Goal: Task Accomplishment & Management: Manage account settings

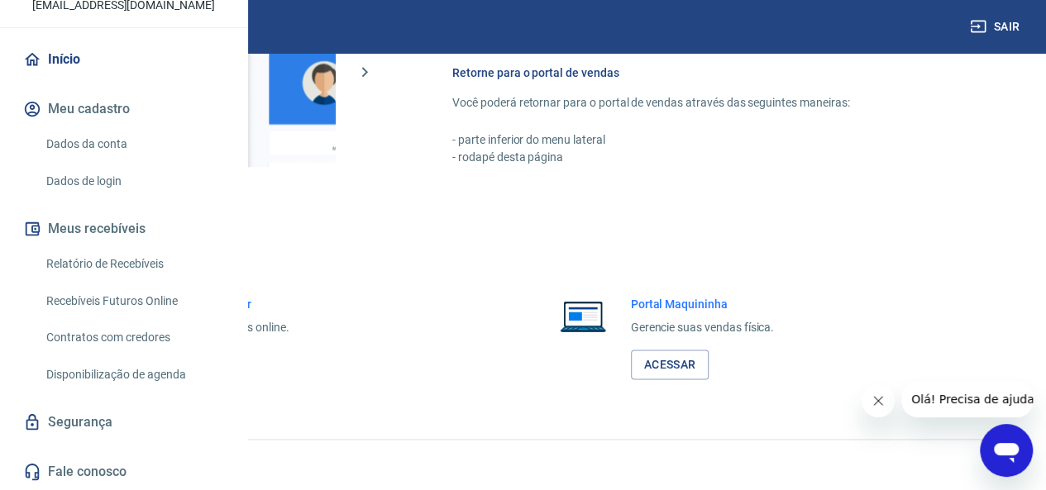
scroll to position [1184, 0]
click at [221, 366] on link "Acessar" at bounding box center [181, 365] width 79 height 31
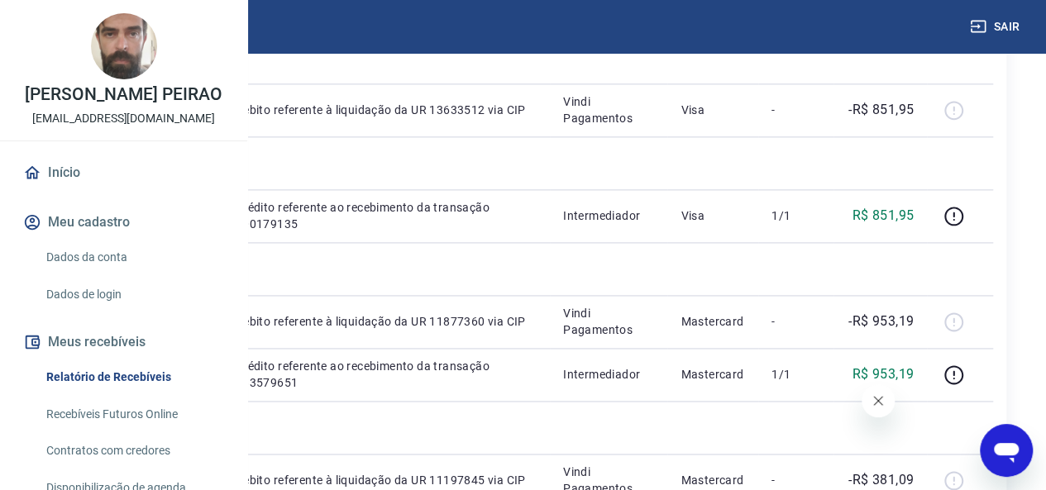
scroll to position [1074, 0]
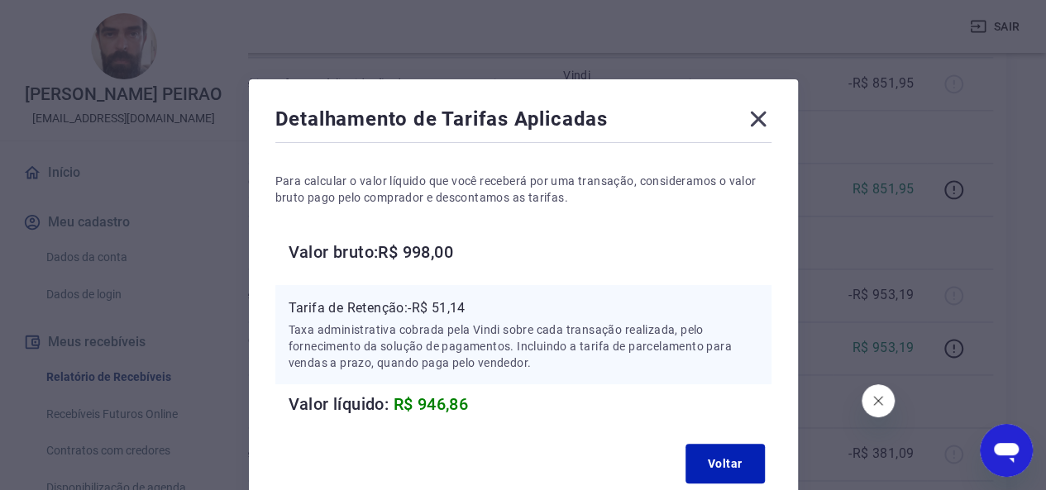
scroll to position [83, 0]
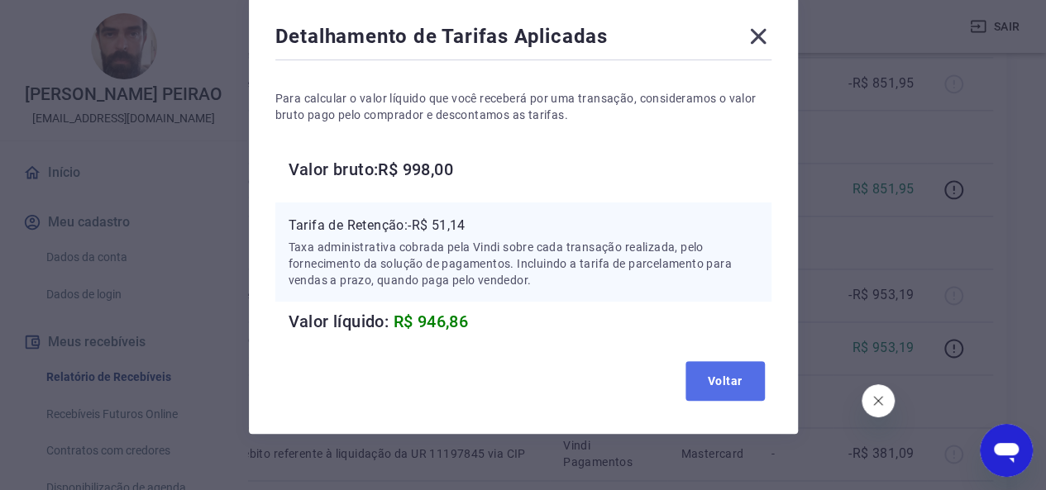
click at [710, 372] on button "Voltar" at bounding box center [724, 381] width 79 height 40
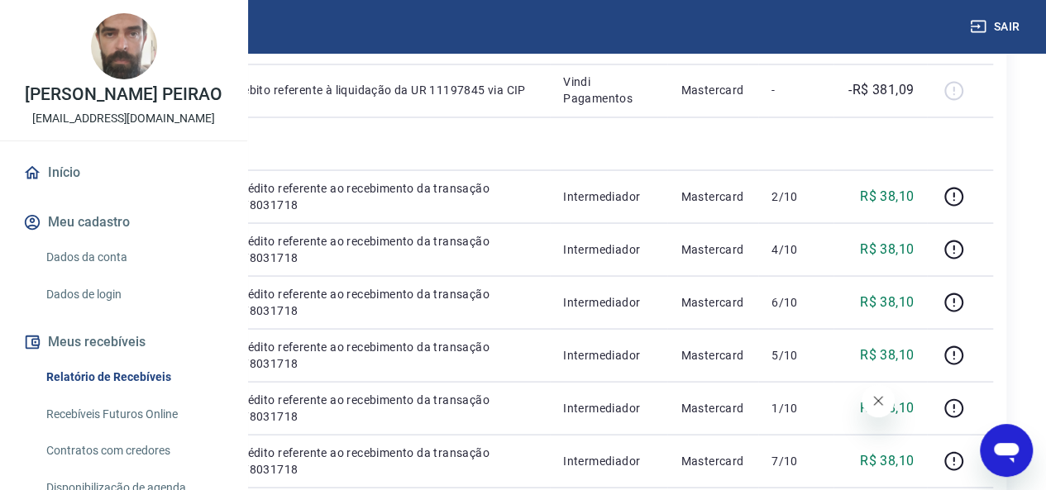
scroll to position [1405, 0]
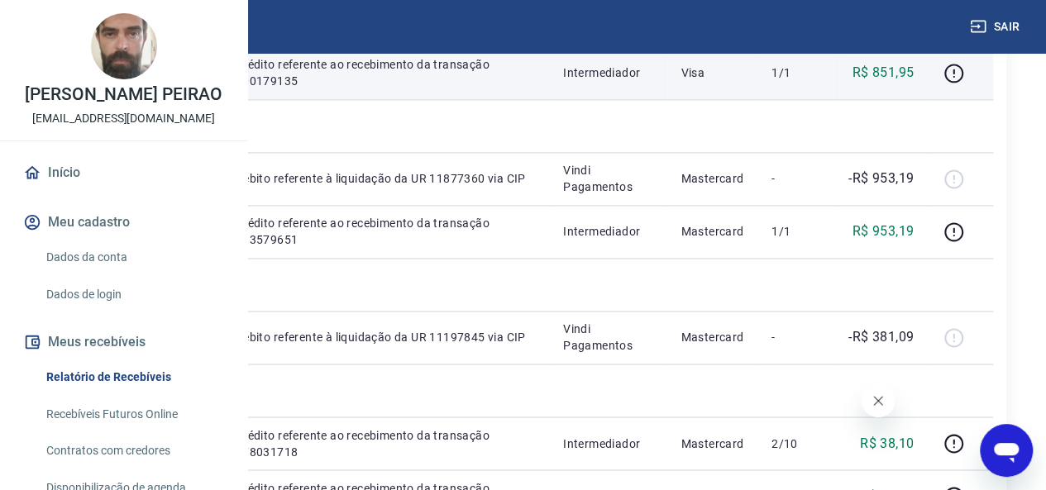
scroll to position [1157, 0]
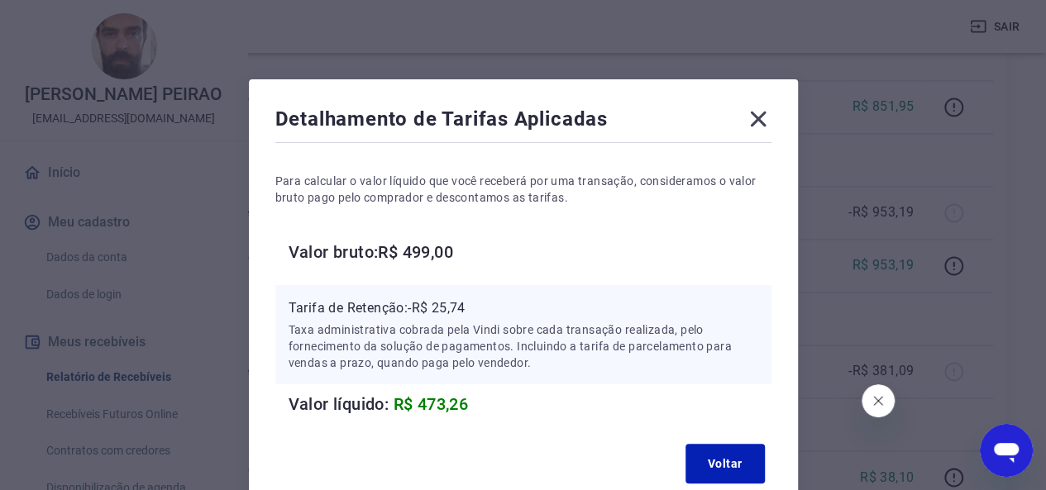
click at [769, 128] on icon at bounding box center [758, 119] width 26 height 26
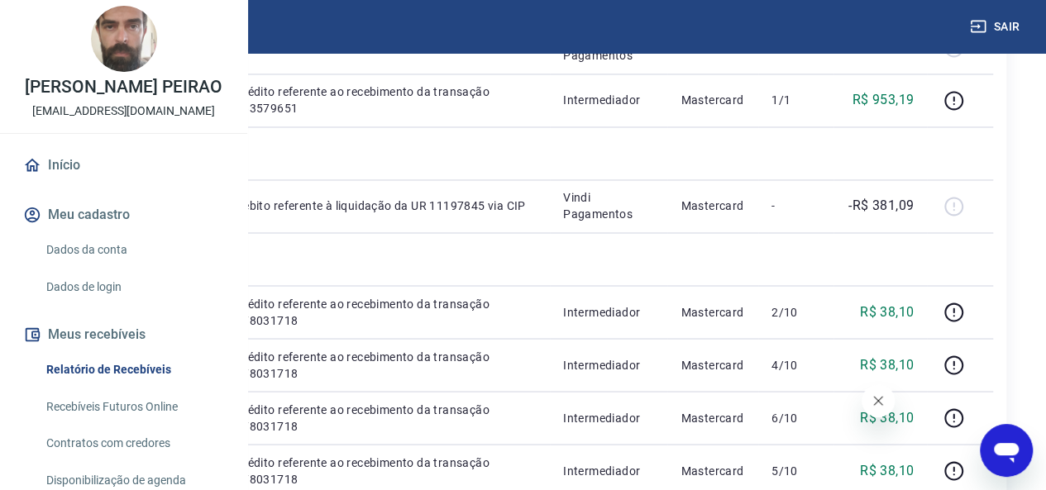
scroll to position [0, 0]
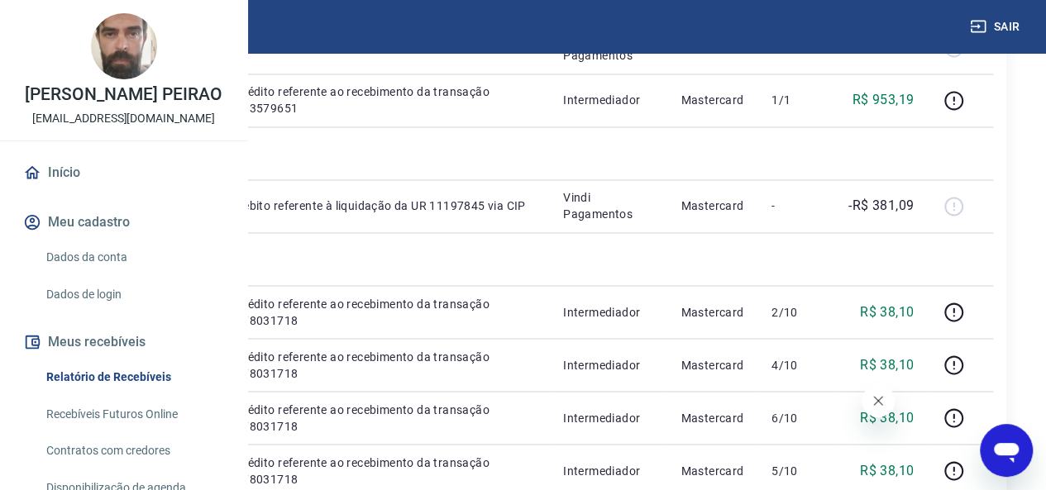
click at [88, 274] on link "Dados da conta" at bounding box center [134, 258] width 188 height 34
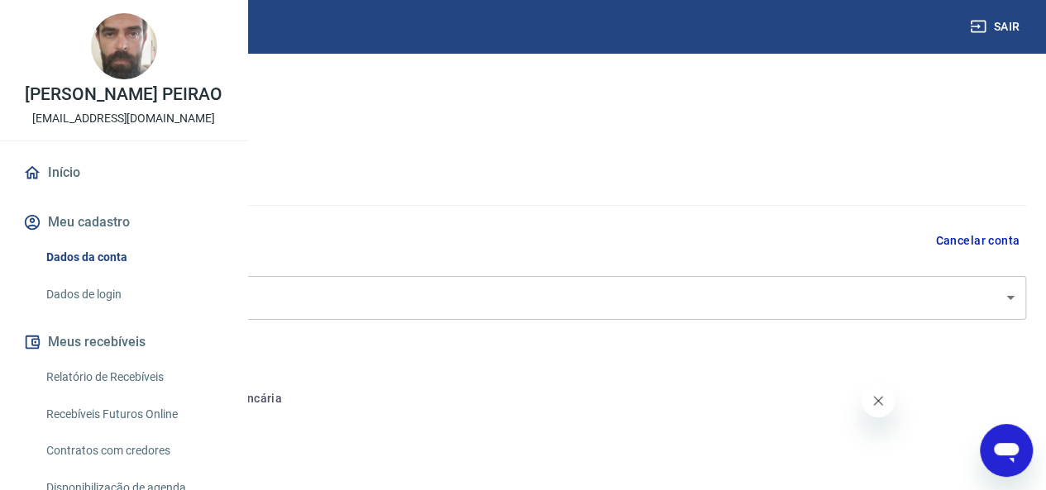
select select "SC"
select select "business"
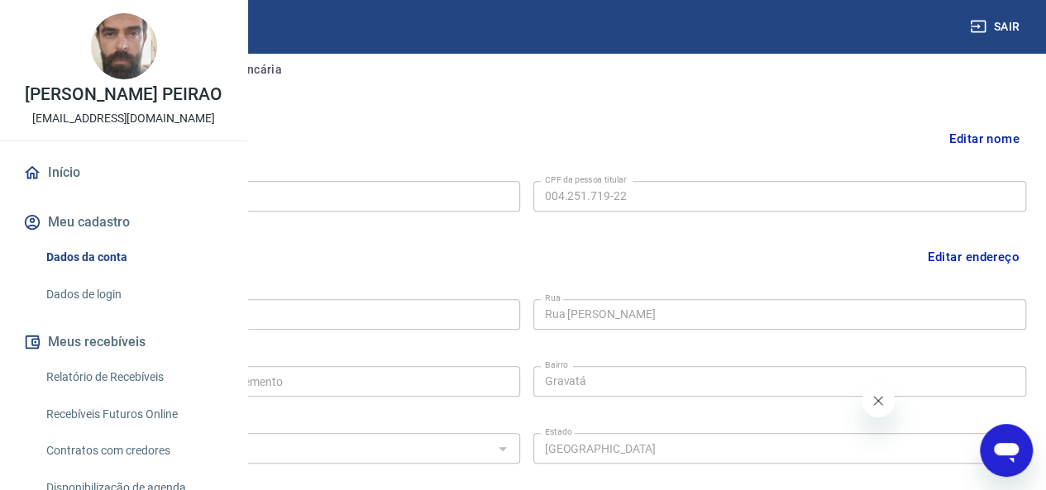
scroll to position [331, 0]
click at [296, 64] on button "Conta bancária" at bounding box center [227, 69] width 138 height 40
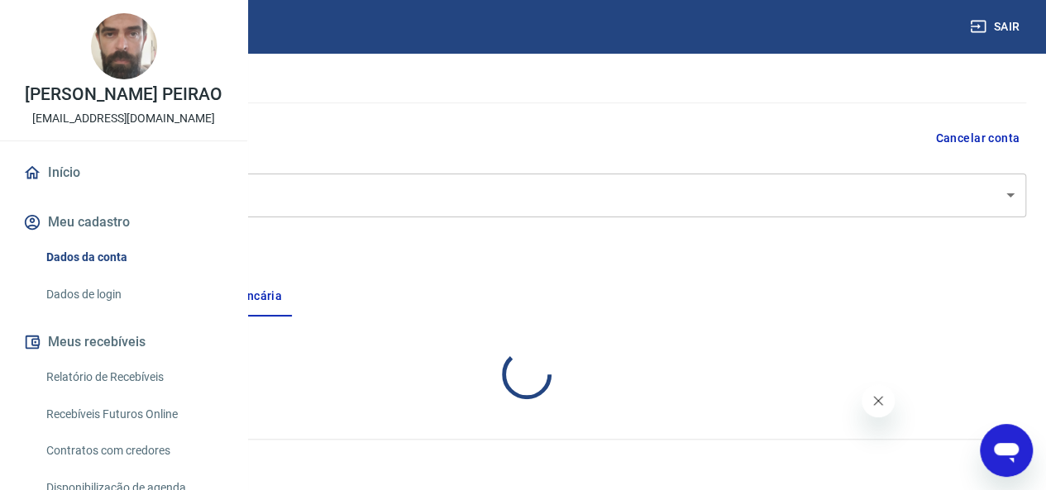
scroll to position [101, 0]
select select "3"
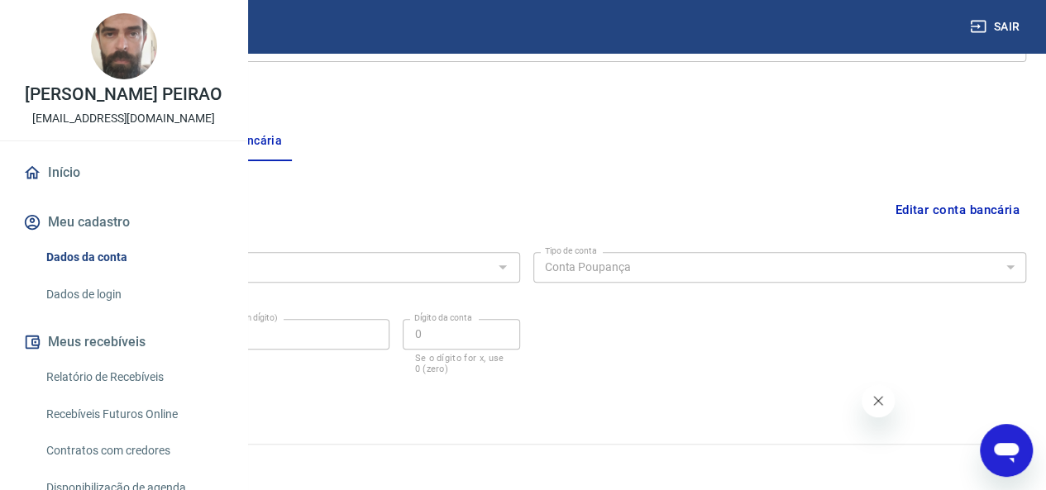
scroll to position [261, 0]
click at [158, 137] on button "Pessoa titular" at bounding box center [91, 138] width 131 height 40
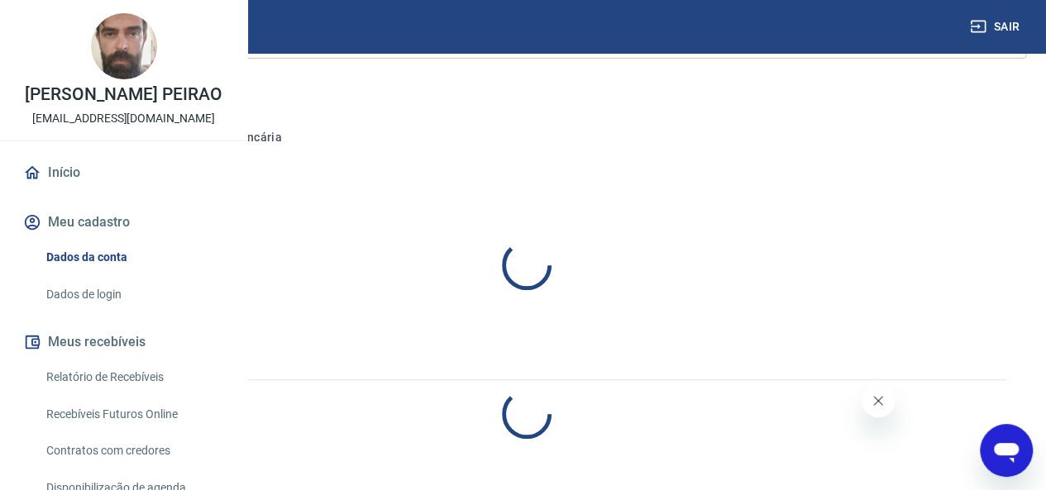
click at [158, 137] on button "Pessoa titular" at bounding box center [91, 138] width 131 height 40
select select "SC"
select select "business"
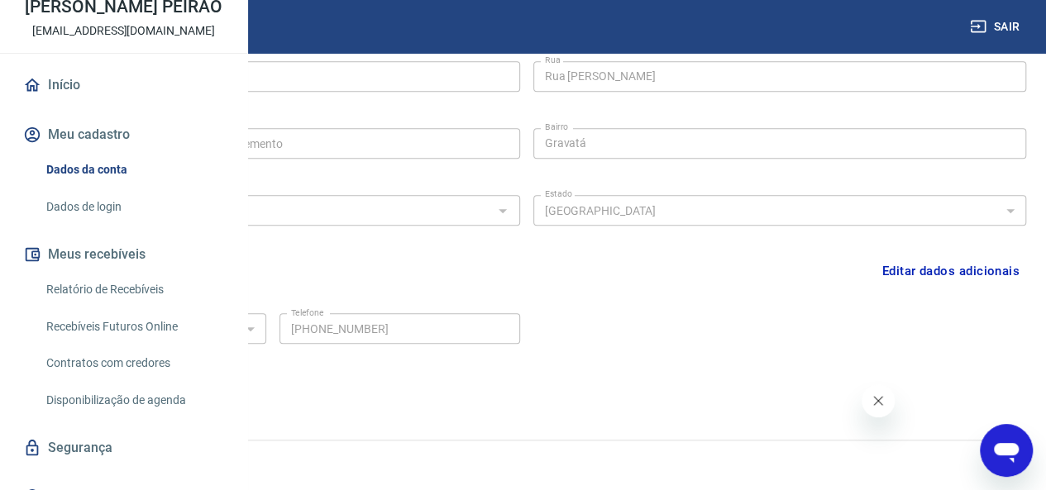
scroll to position [0, 0]
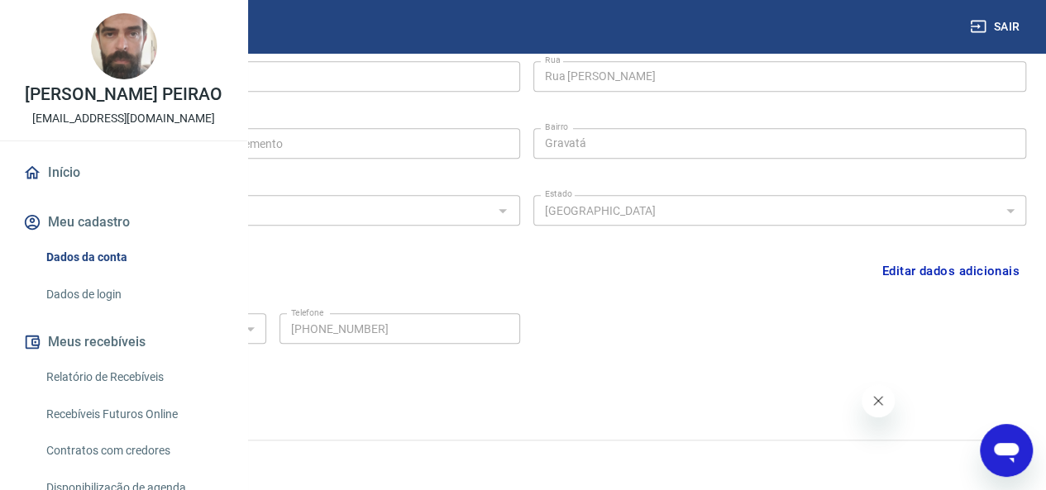
click at [71, 191] on link "Início" at bounding box center [123, 173] width 207 height 36
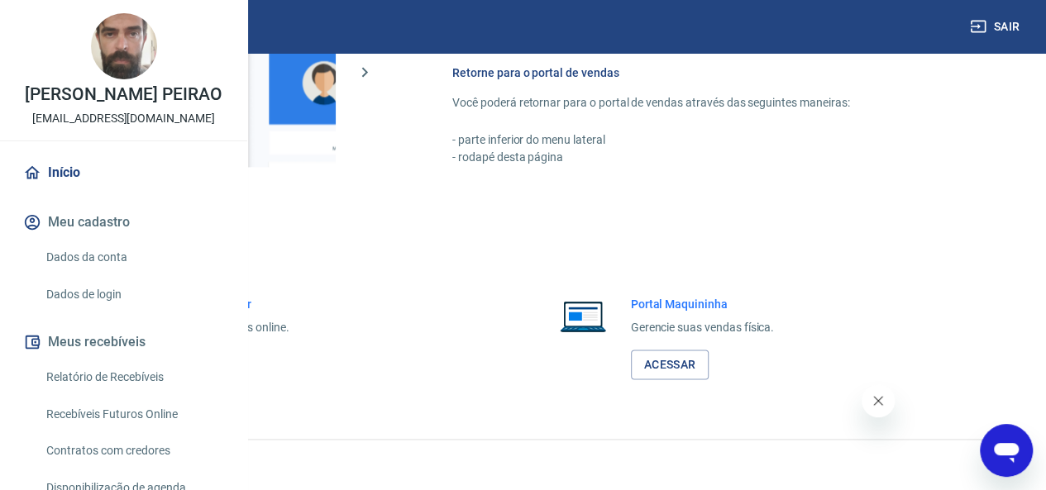
scroll to position [1184, 0]
click at [221, 363] on link "Acessar" at bounding box center [181, 365] width 79 height 31
